Goal: Obtain resource: Obtain resource

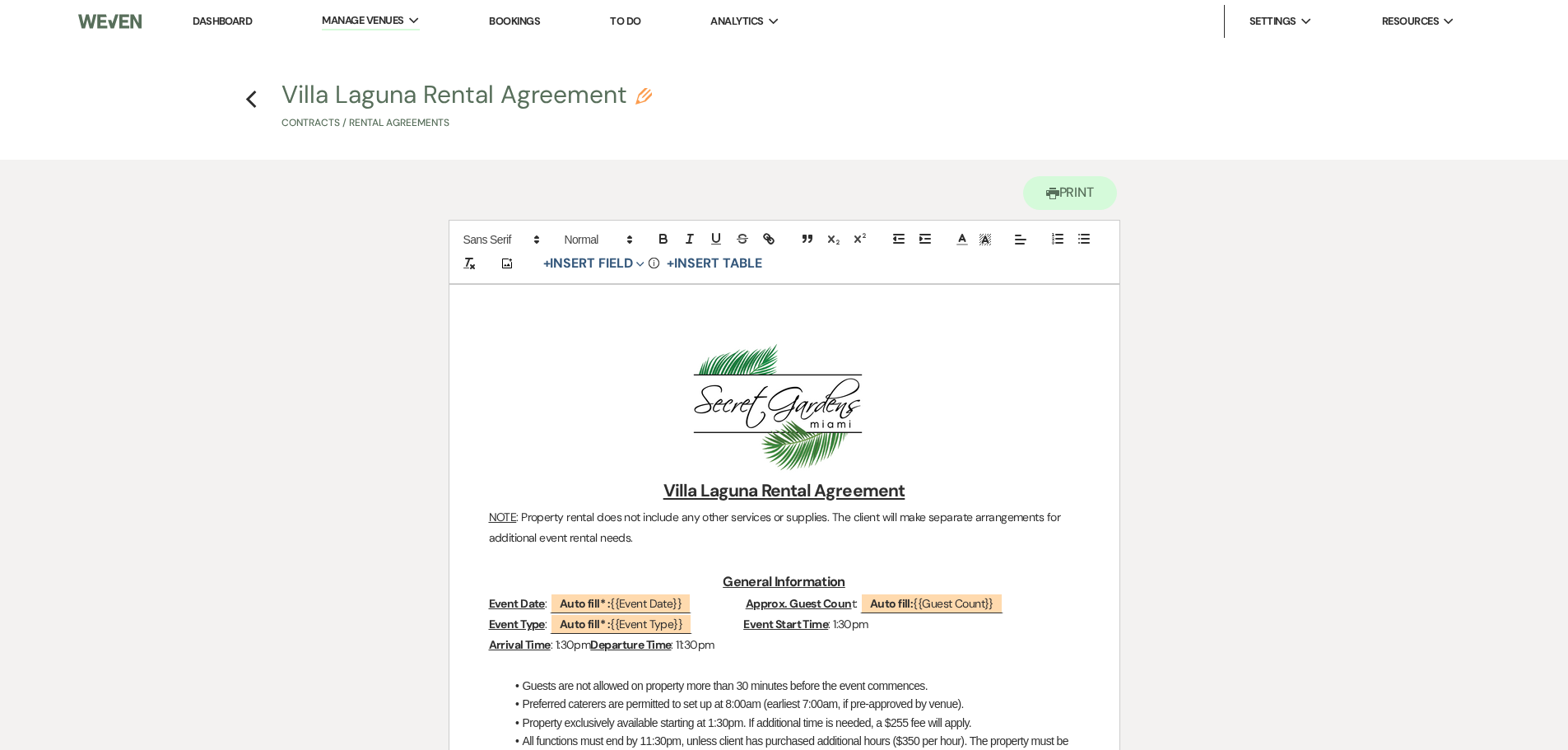
scroll to position [82, 0]
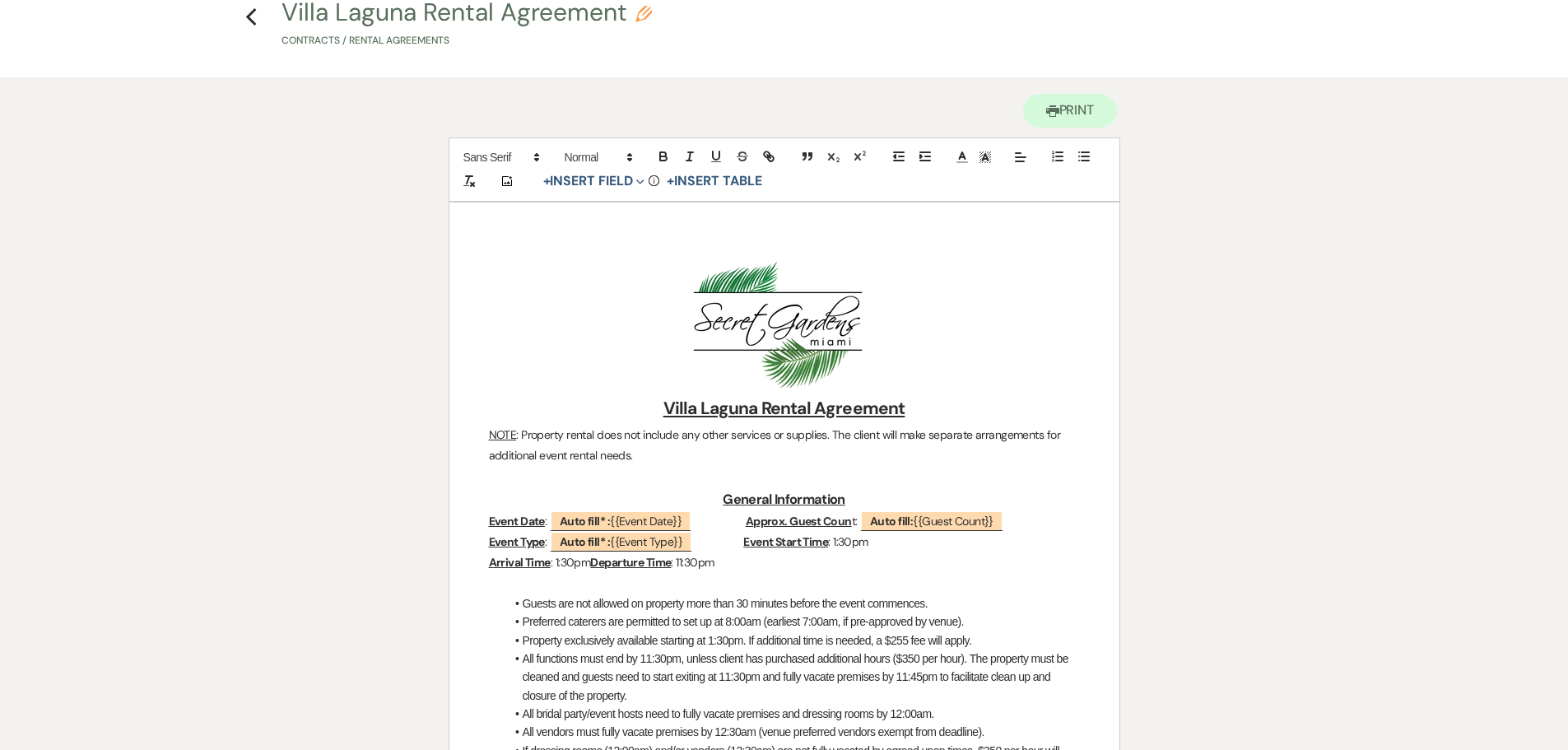
click at [393, 12] on button "Villa Laguna Rental Agreement Pencil Contracts / Rental Agreements" at bounding box center [467, 24] width 371 height 49
select select "10"
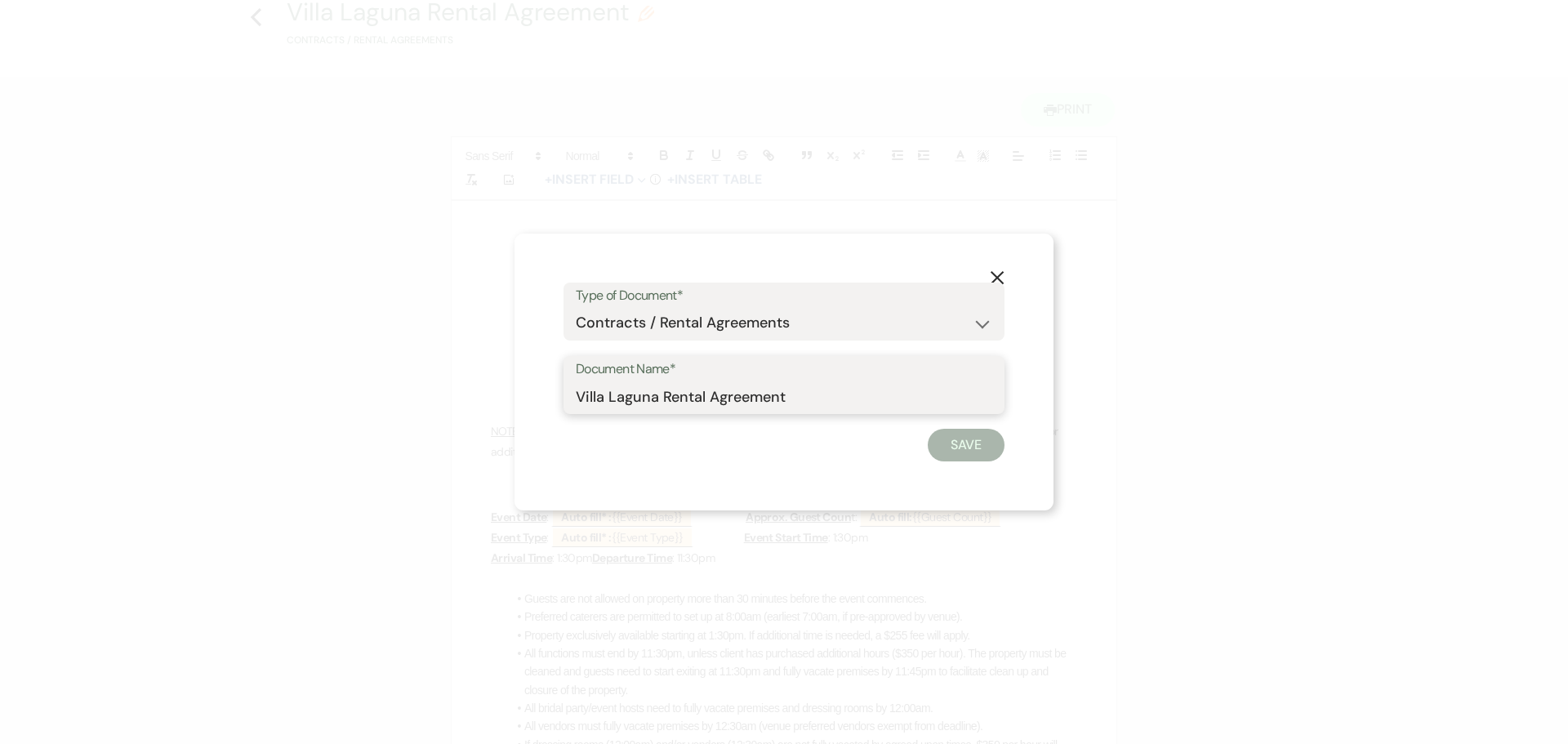
click at [696, 399] on input "Villa Laguna Rental Agreement" at bounding box center [783, 397] width 416 height 32
click at [1000, 273] on icon "X" at bounding box center [997, 277] width 15 height 15
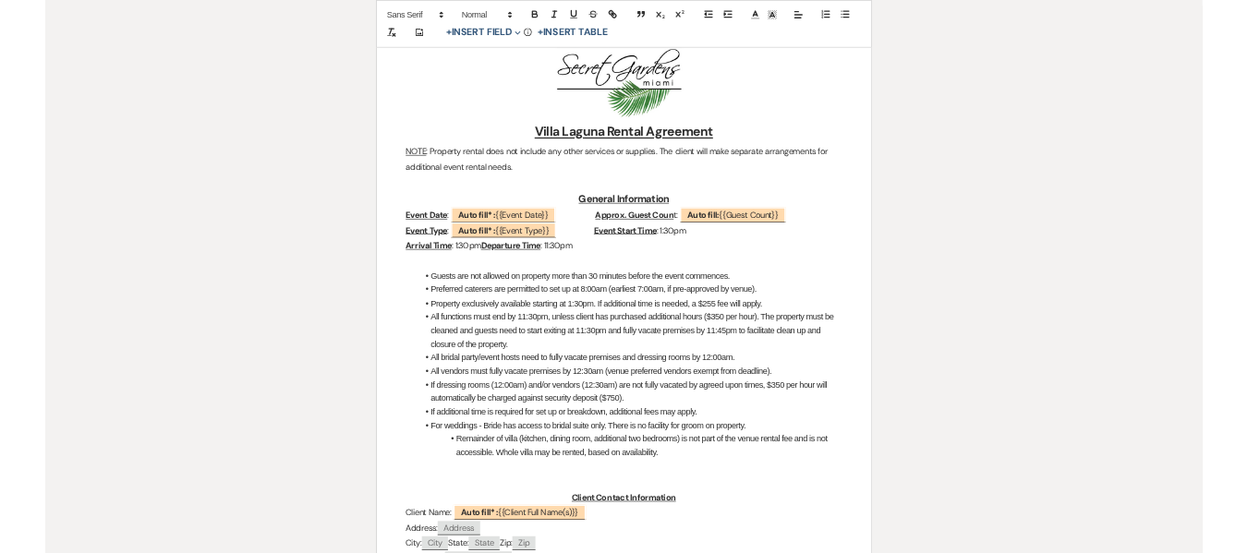
scroll to position [370, 0]
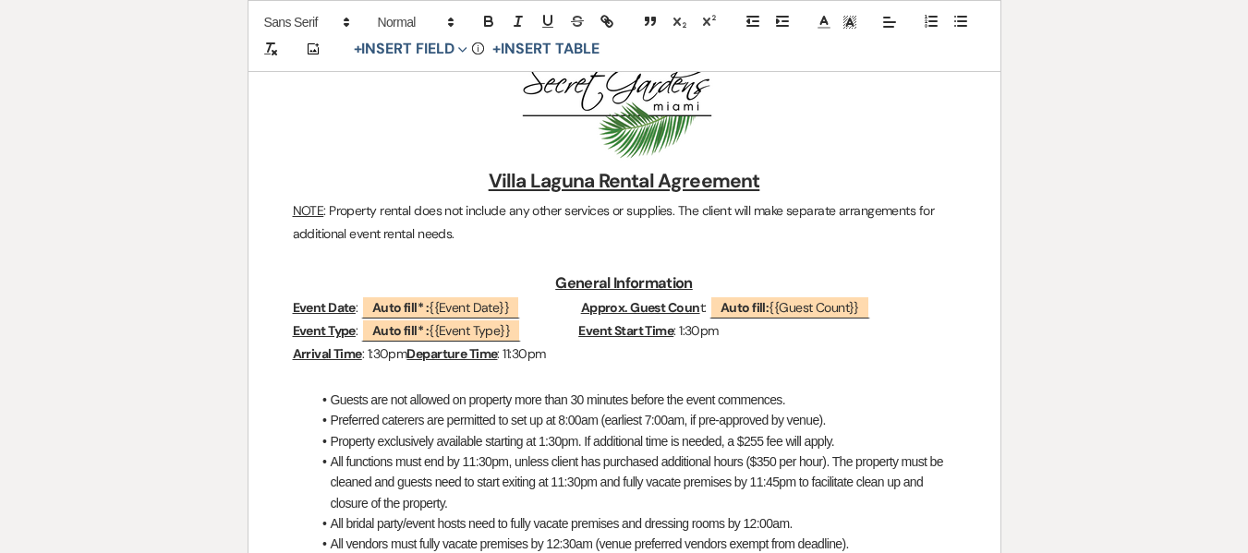
click at [498, 217] on p "NOTE : Property rental does not include any other services or supplies. The cli…" at bounding box center [624, 223] width 663 height 46
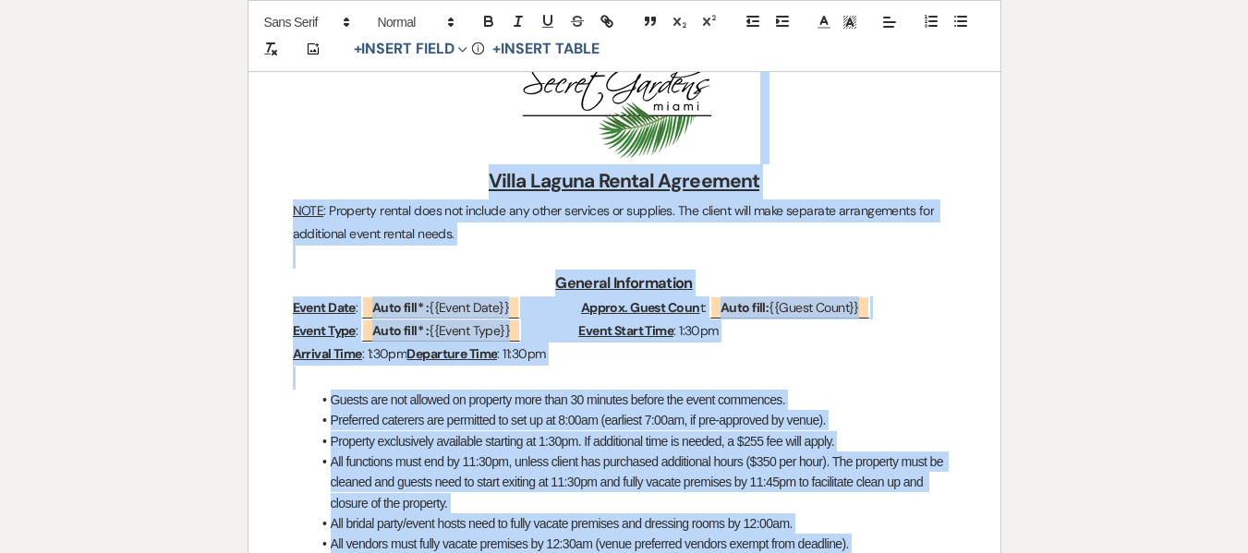
copy div "﻿ ﻿ Lorem Ipsumd Sitame Consectet ADIP : Elitsedd eiusmo temp inc utlabor etd m…"
click at [498, 217] on p "NOTE : Property rental does not include any other services or supplies. The cli…" at bounding box center [624, 223] width 663 height 46
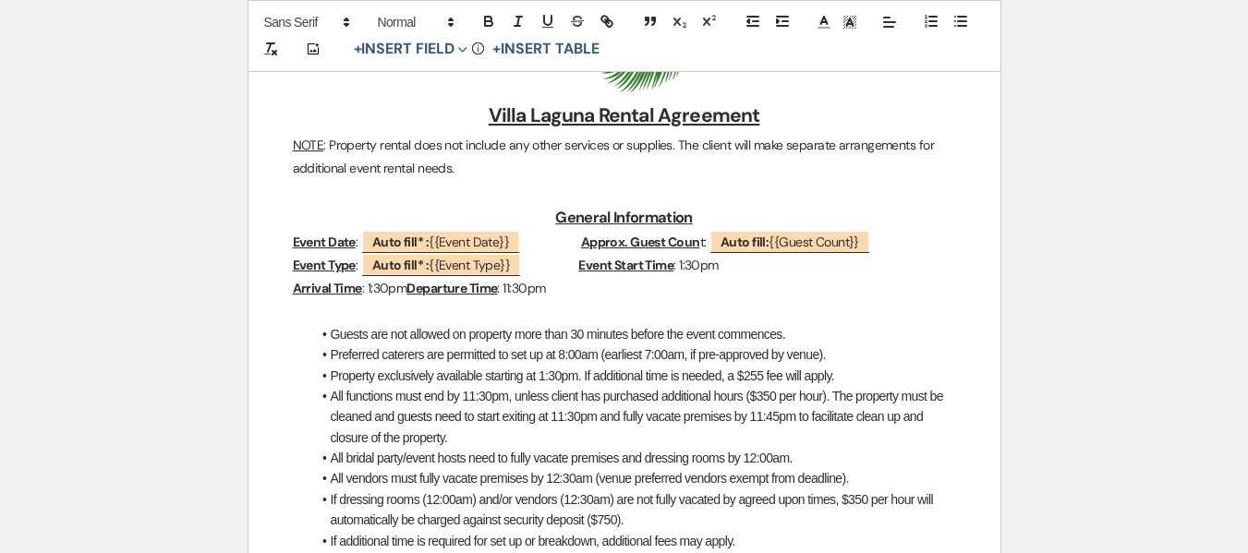
scroll to position [462, 0]
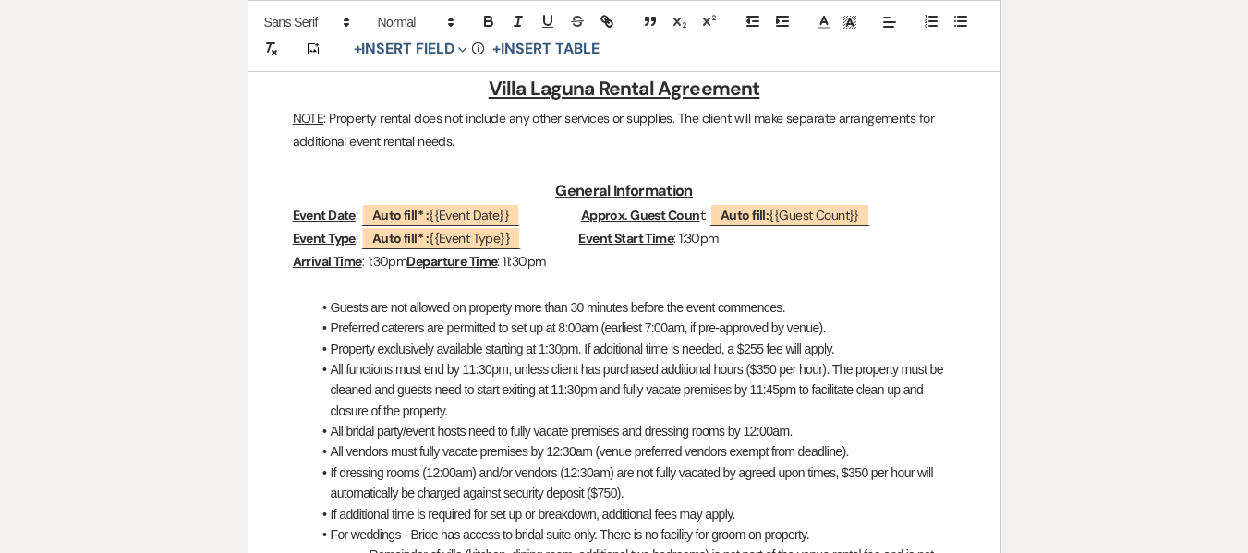
click at [641, 366] on li "All functions must end by 11:30pm, unless client has purchased additional hours…" at bounding box center [633, 390] width 645 height 62
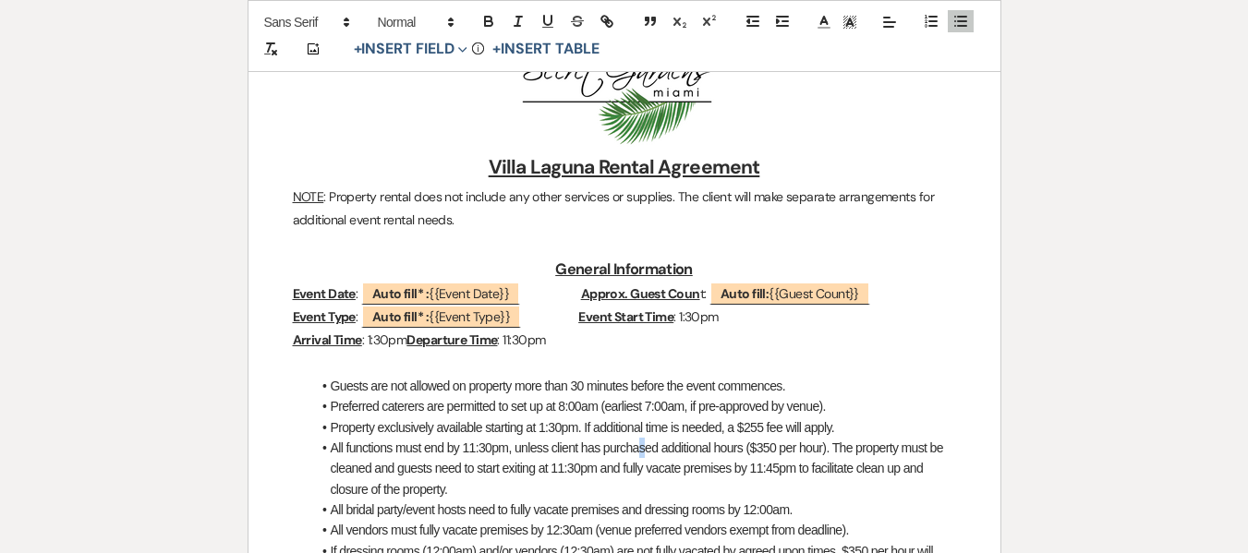
scroll to position [277, 0]
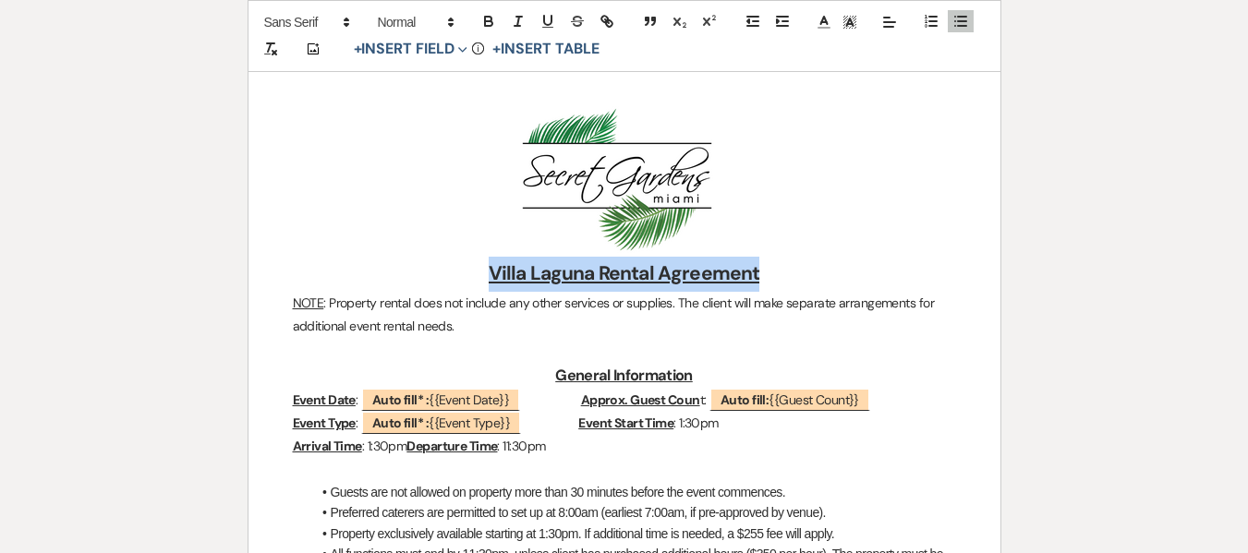
drag, startPoint x: 777, startPoint y: 269, endPoint x: 486, endPoint y: 268, distance: 291.0
click at [486, 268] on h2 "Villa Laguna Rental Agreement" at bounding box center [624, 274] width 663 height 35
copy u "Villa Laguna Rental Agreement"
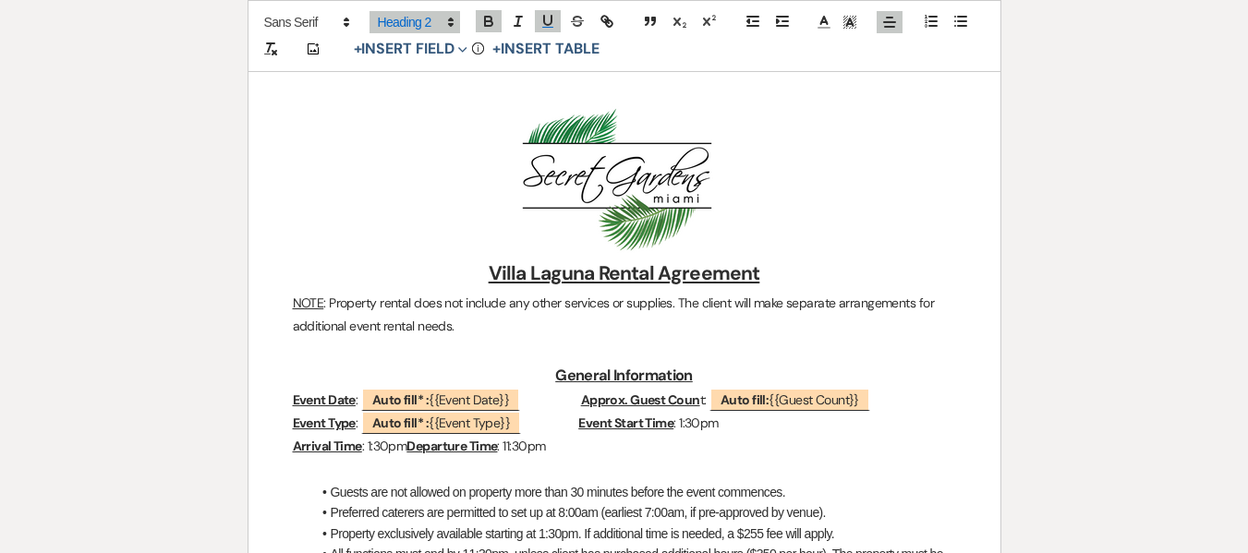
click at [389, 343] on p at bounding box center [624, 349] width 663 height 23
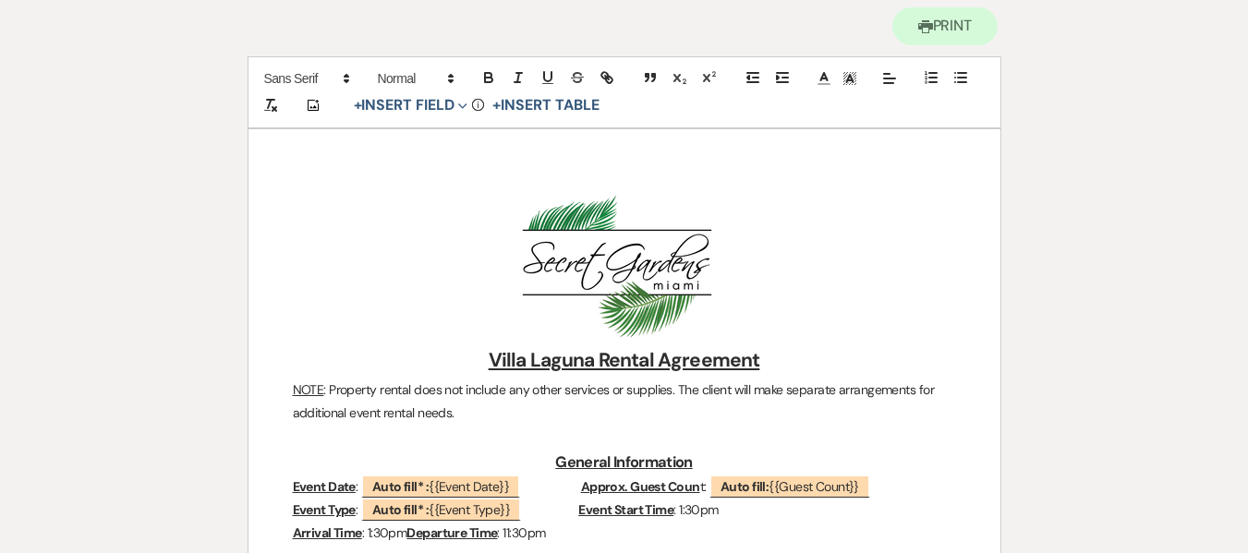
scroll to position [370, 0]
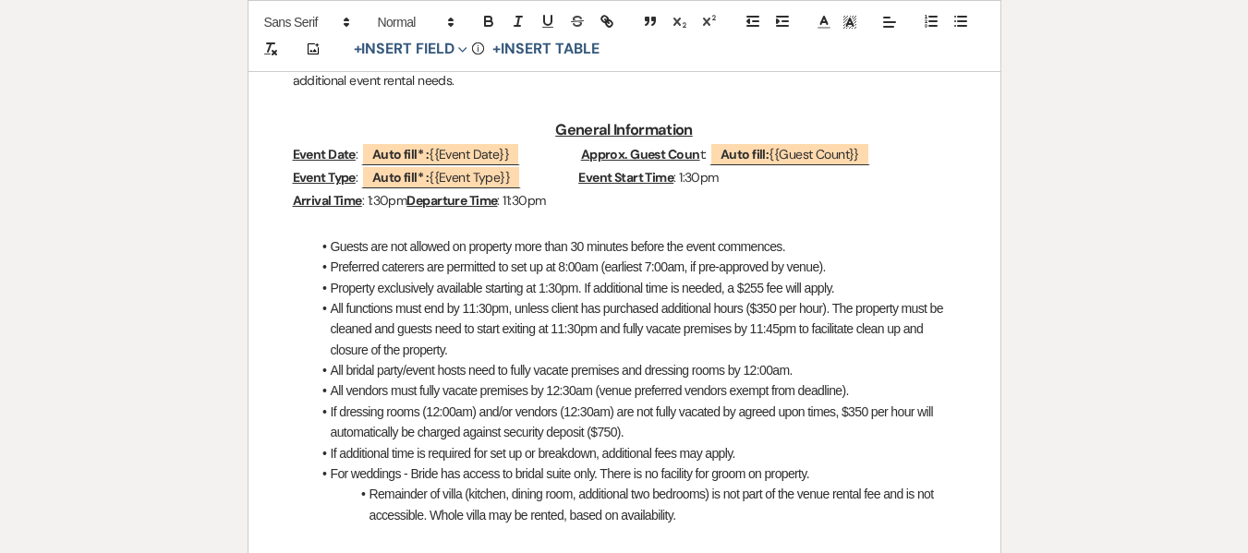
scroll to position [534, 0]
